Goal: Information Seeking & Learning: Learn about a topic

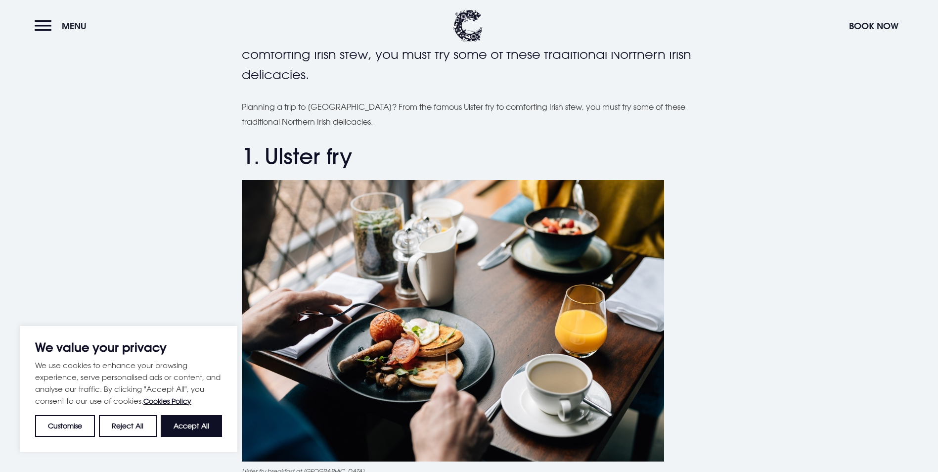
scroll to position [297, 0]
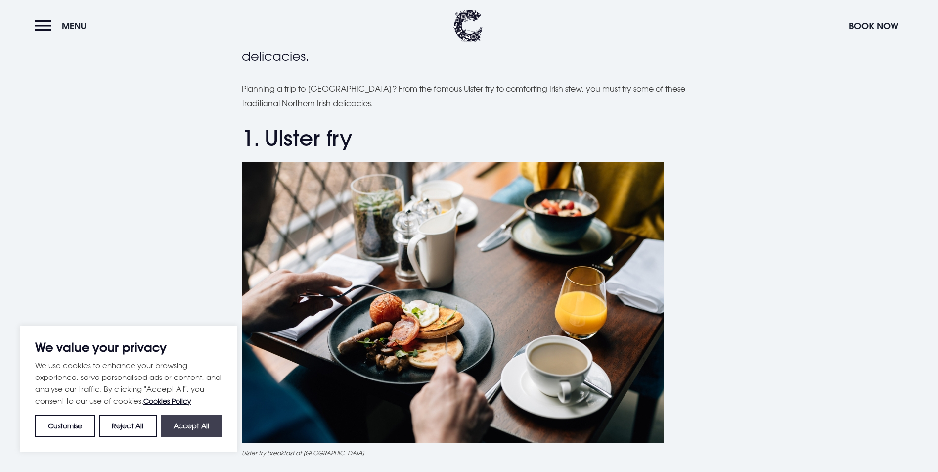
click at [184, 425] on button "Accept All" at bounding box center [191, 426] width 61 height 22
checkbox input "true"
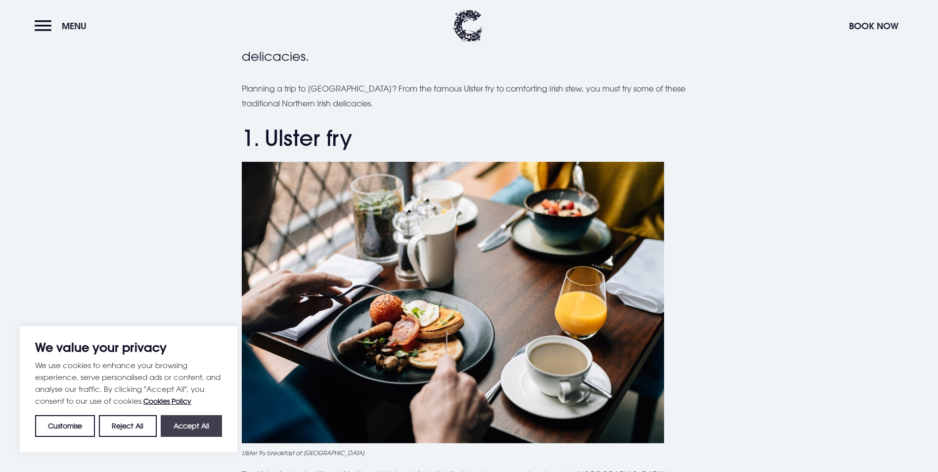
checkbox input "true"
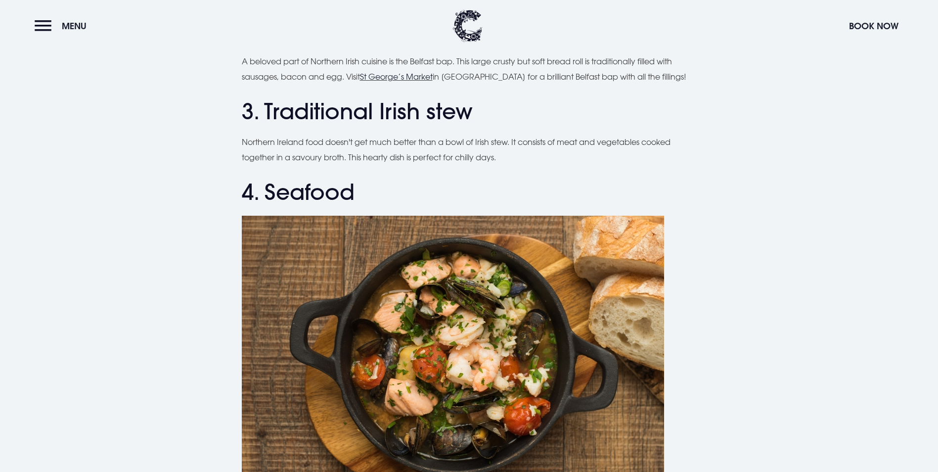
scroll to position [652, 0]
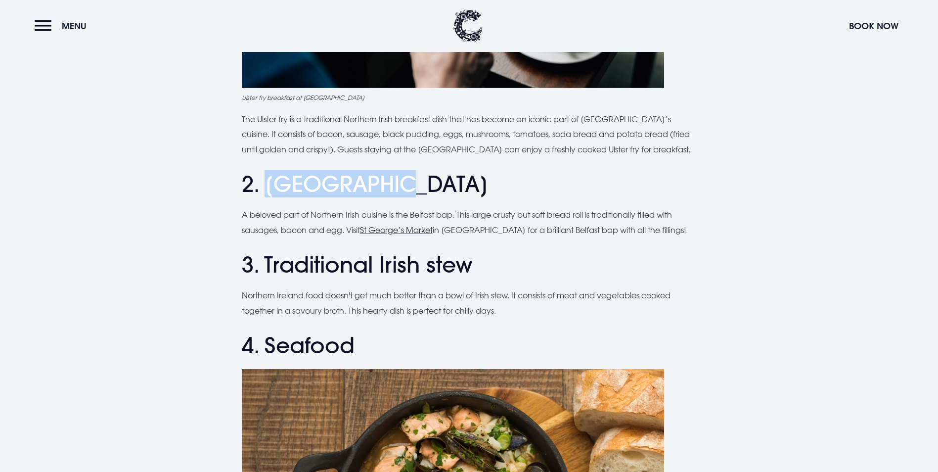
drag, startPoint x: 390, startPoint y: 187, endPoint x: 268, endPoint y: 194, distance: 121.4
click at [268, 194] on h2 "2. [GEOGRAPHIC_DATA]" at bounding box center [469, 184] width 455 height 26
copy h2 "Belfast bap"
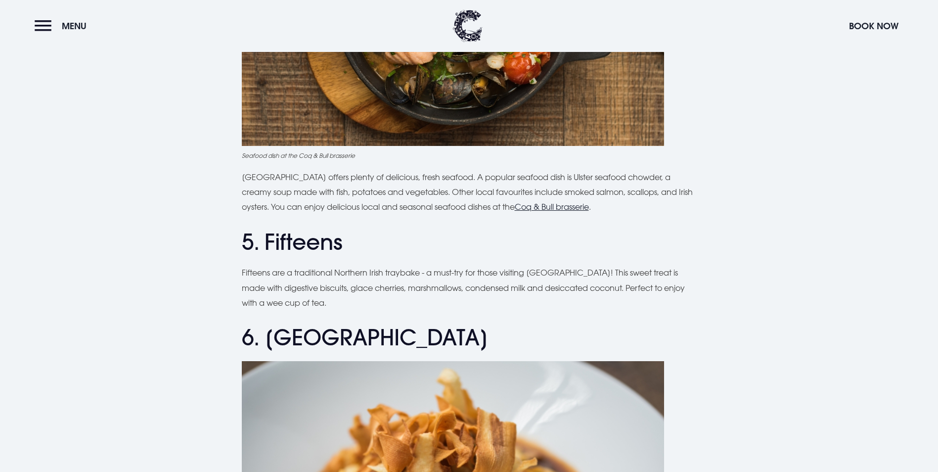
scroll to position [1245, 0]
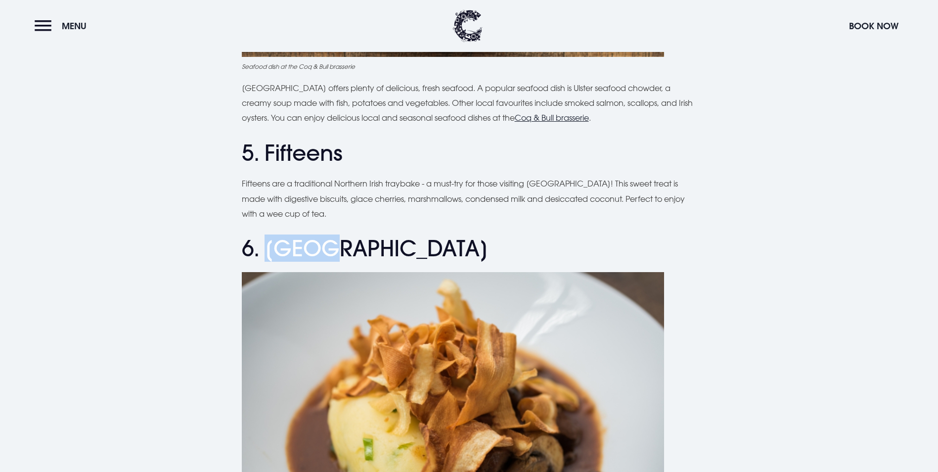
drag, startPoint x: 355, startPoint y: 253, endPoint x: 269, endPoint y: 252, distance: 86.0
click at [269, 252] on h2 "6. [GEOGRAPHIC_DATA]" at bounding box center [469, 248] width 455 height 26
copy h2 "Champ"
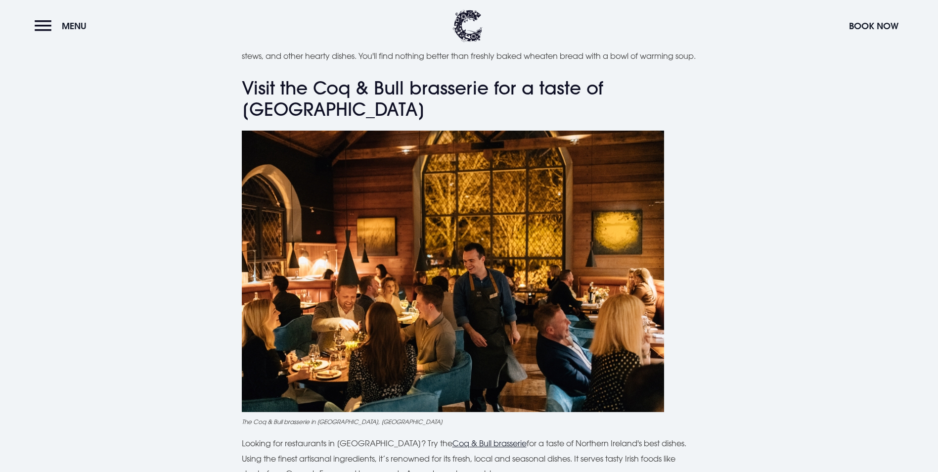
scroll to position [2844, 0]
